Goal: Find specific page/section: Find specific page/section

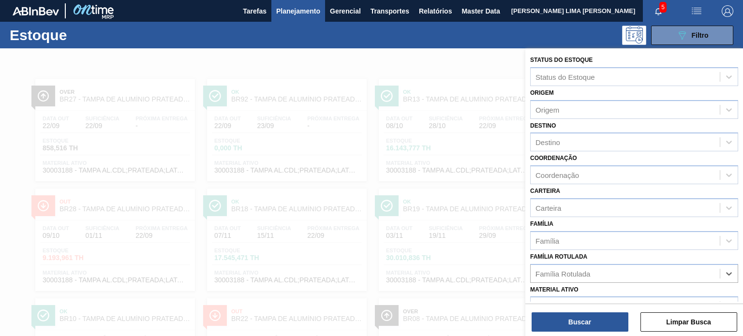
scroll to position [97, 0]
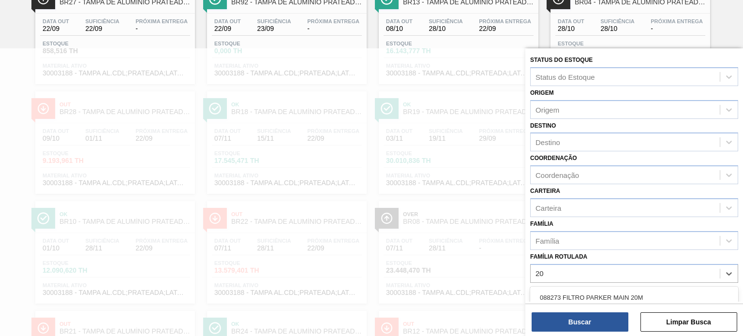
type Rotulada "2"
type Rotulada "gca 200"
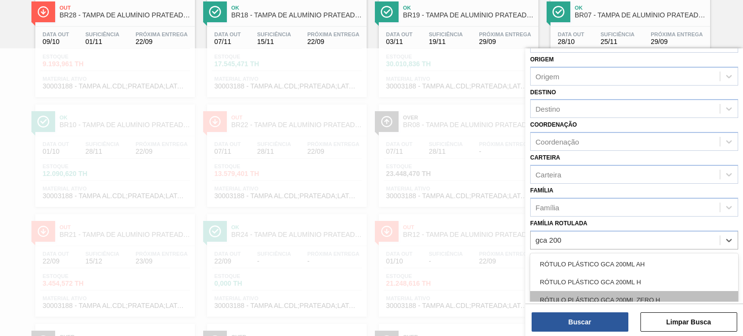
scroll to position [48, 0]
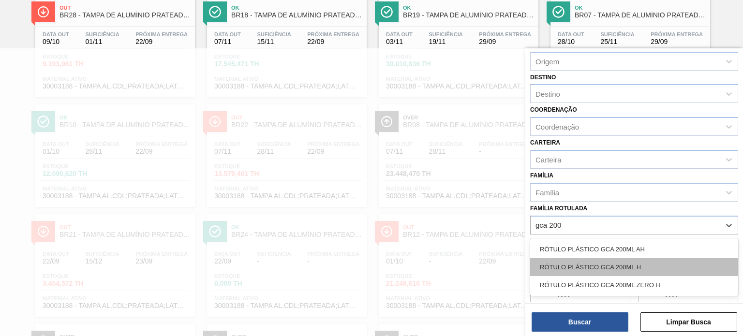
click at [649, 261] on div "RÓTULO PLÁSTICO GCA 200ML H" at bounding box center [634, 267] width 208 height 18
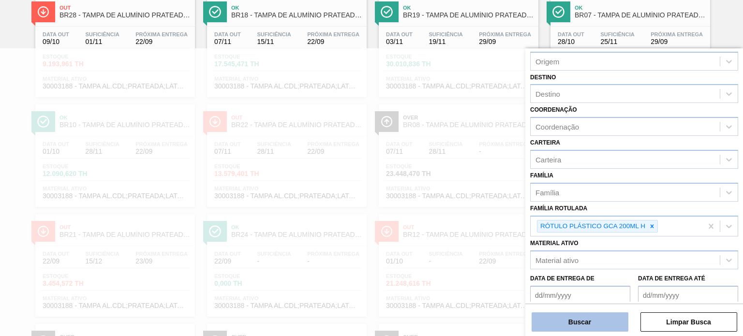
click at [590, 315] on button "Buscar" at bounding box center [580, 322] width 97 height 19
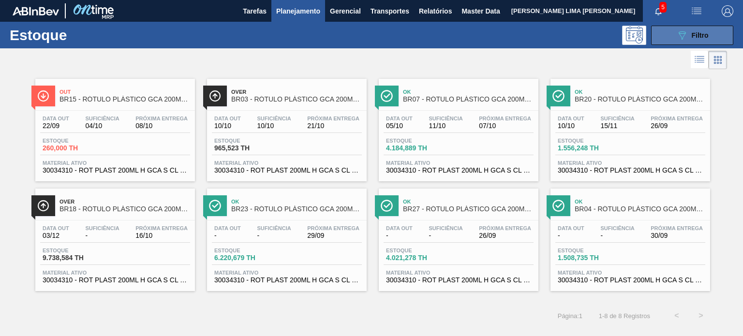
click at [693, 36] on span "Filtro" at bounding box center [700, 35] width 17 height 8
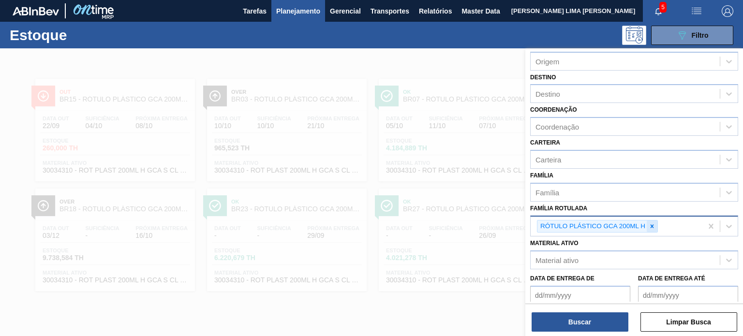
click at [650, 221] on div at bounding box center [652, 227] width 11 height 12
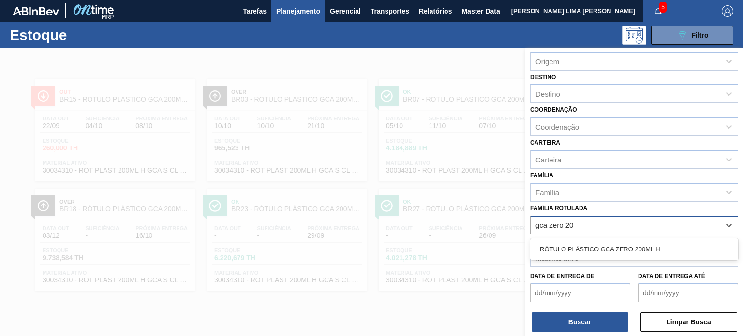
type Rotulada "gca zero 200"
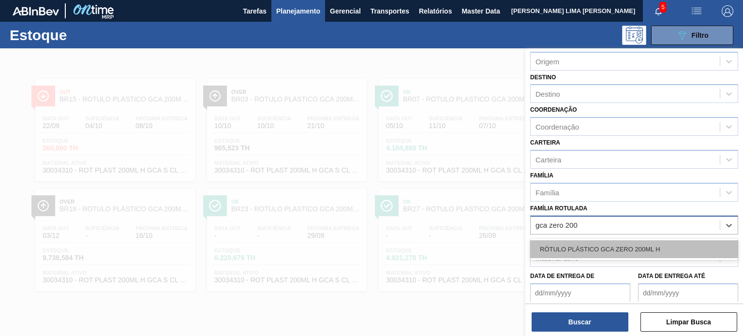
click at [640, 245] on div "RÓTULO PLÁSTICO GCA ZERO 200ML H" at bounding box center [634, 250] width 208 height 18
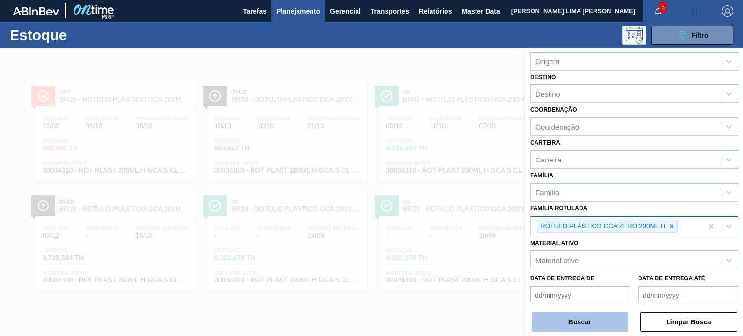
click at [594, 328] on button "Buscar" at bounding box center [580, 322] width 97 height 19
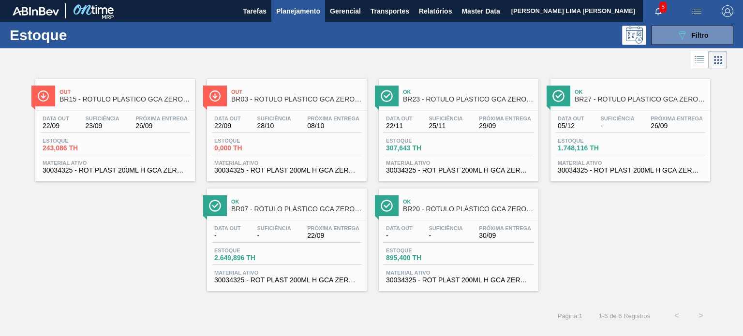
drag, startPoint x: 266, startPoint y: 130, endPoint x: 326, endPoint y: 57, distance: 94.9
click at [326, 57] on div at bounding box center [363, 59] width 727 height 23
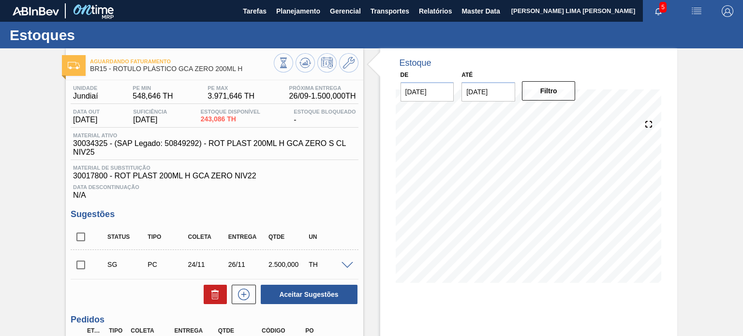
scroll to position [48, 0]
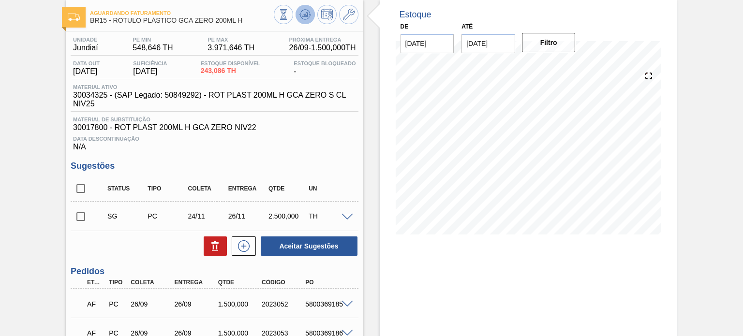
click at [300, 22] on button at bounding box center [305, 14] width 19 height 19
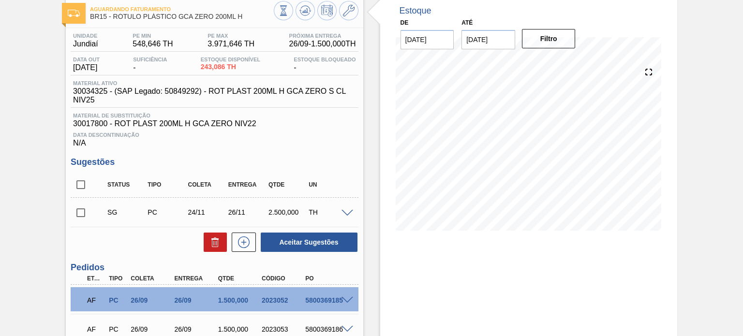
scroll to position [22, 0]
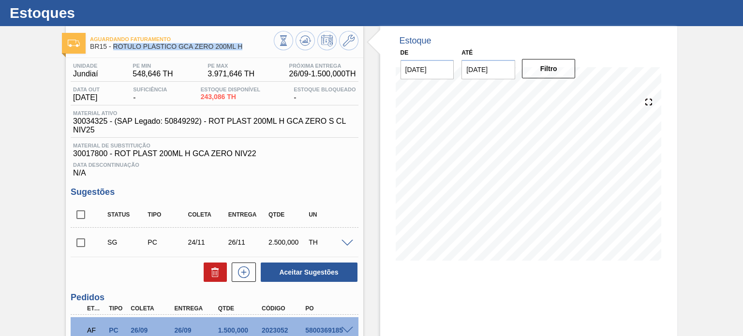
drag, startPoint x: 248, startPoint y: 48, endPoint x: 115, endPoint y: 49, distance: 133.6
click at [115, 49] on span "BR15 - RÓTULO PLÁSTICO GCA ZERO 200ML H" at bounding box center [181, 46] width 183 height 7
copy span "RÓTULO PLÁSTICO GCA ZERO 200ML H"
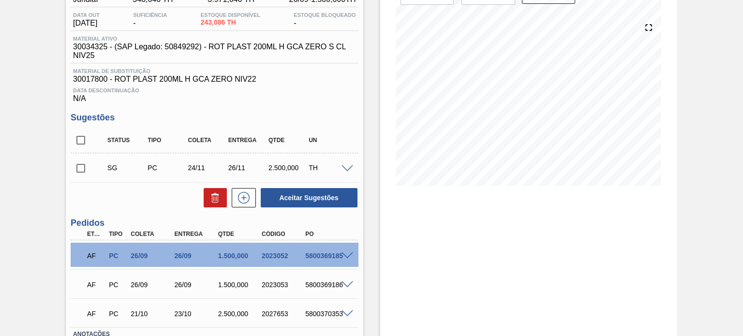
scroll to position [167, 0]
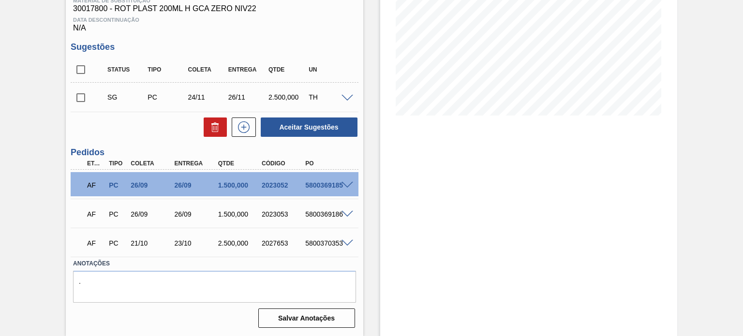
click at [273, 186] on div "2023052" at bounding box center [283, 185] width 48 height 8
copy div "2023052"
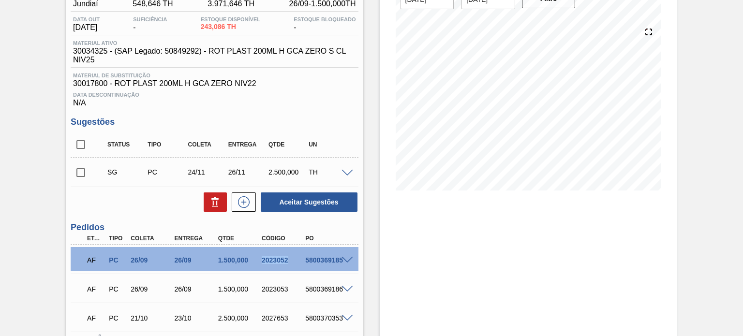
scroll to position [22, 0]
